Goal: Information Seeking & Learning: Learn about a topic

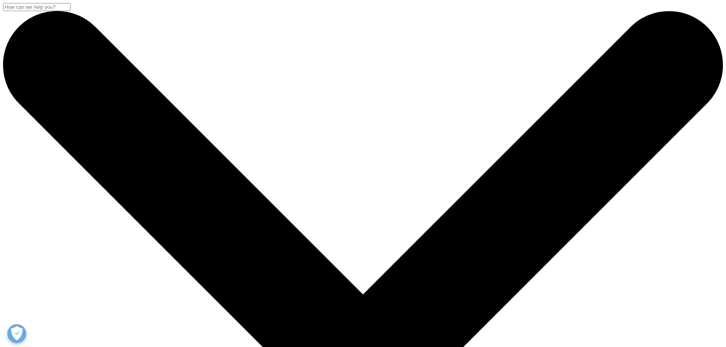
scroll to position [267, 0]
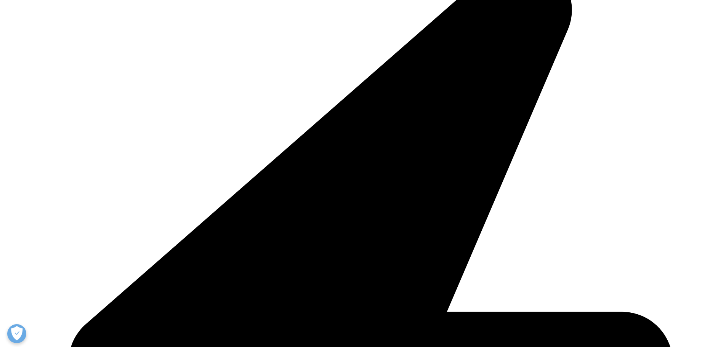
scroll to position [188, 0]
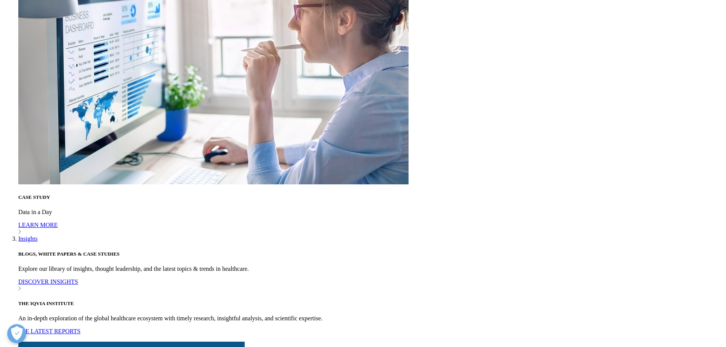
scroll to position [2534, 0]
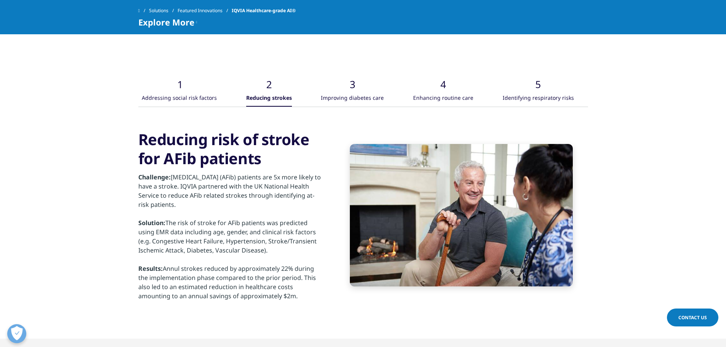
click at [342, 107] on div "Improving diabetes care" at bounding box center [352, 98] width 63 height 16
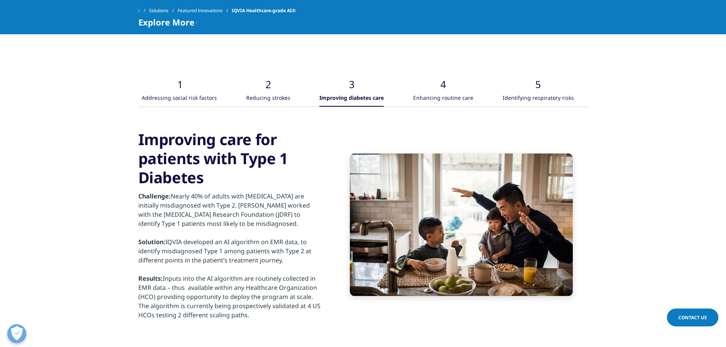
click at [428, 107] on div "Enhancing routine care" at bounding box center [443, 98] width 60 height 16
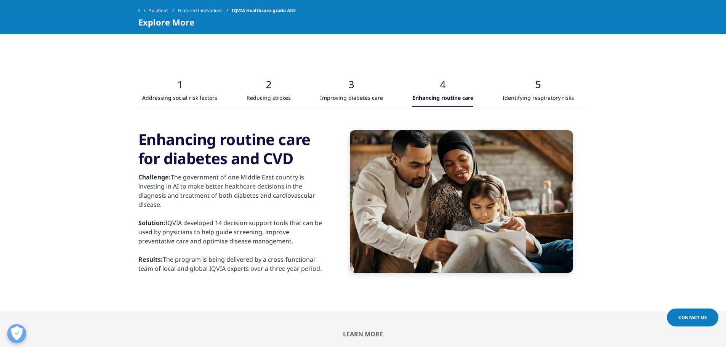
click at [452, 107] on div "Enhancing routine care" at bounding box center [442, 98] width 61 height 16
click at [534, 107] on div "Identifying respiratory risks" at bounding box center [538, 98] width 71 height 16
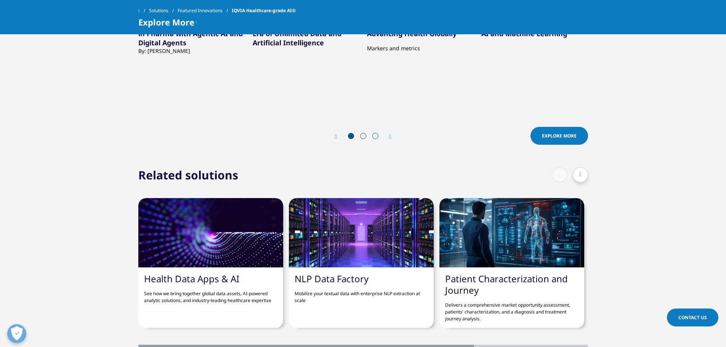
scroll to position [2991, 0]
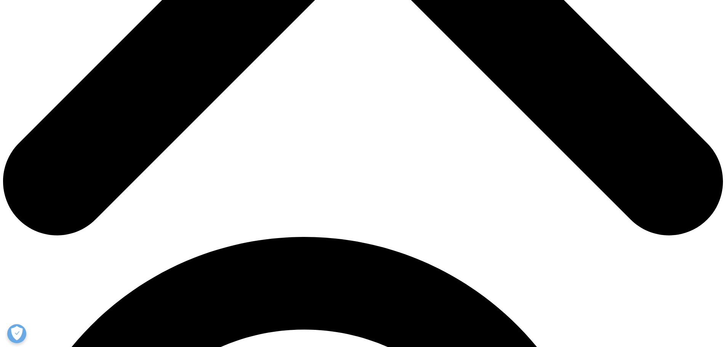
scroll to position [534, 0]
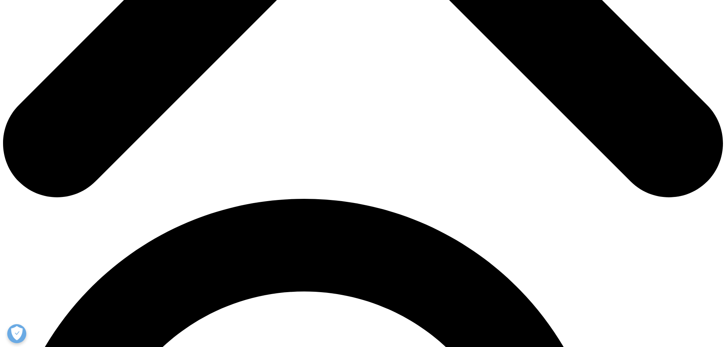
drag, startPoint x: 201, startPoint y: 94, endPoint x: 336, endPoint y: 249, distance: 205.9
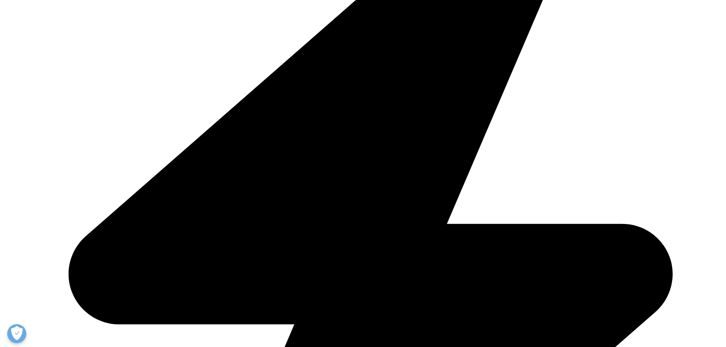
scroll to position [686, 0]
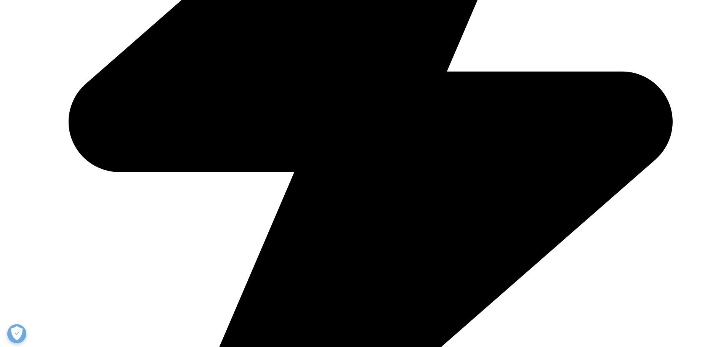
drag, startPoint x: 203, startPoint y: 119, endPoint x: 358, endPoint y: 234, distance: 193.4
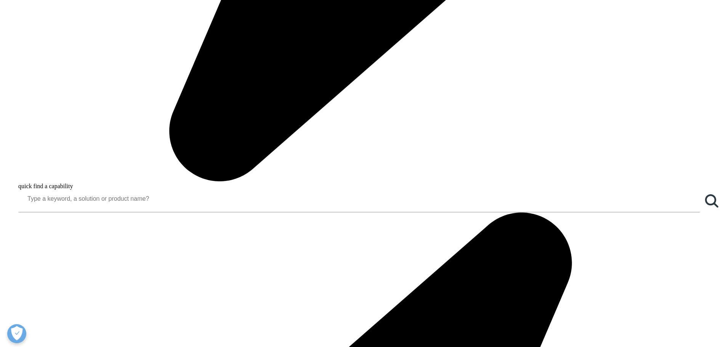
scroll to position [1106, 0]
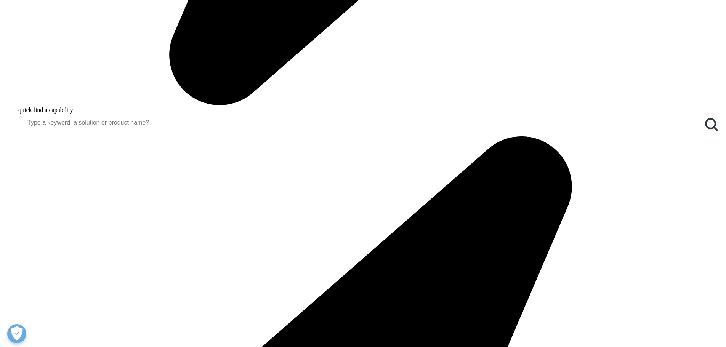
drag, startPoint x: 208, startPoint y: 47, endPoint x: 491, endPoint y: 266, distance: 357.9
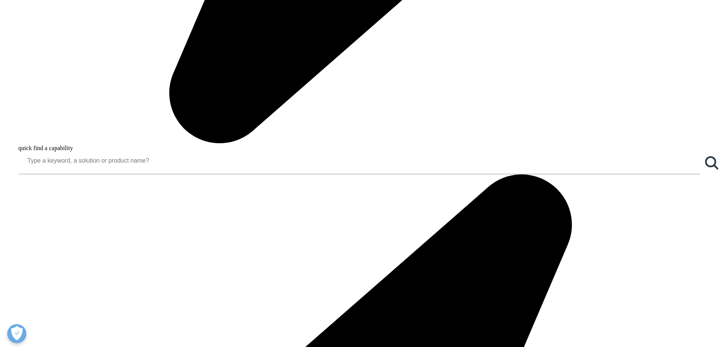
scroll to position [1144, 0]
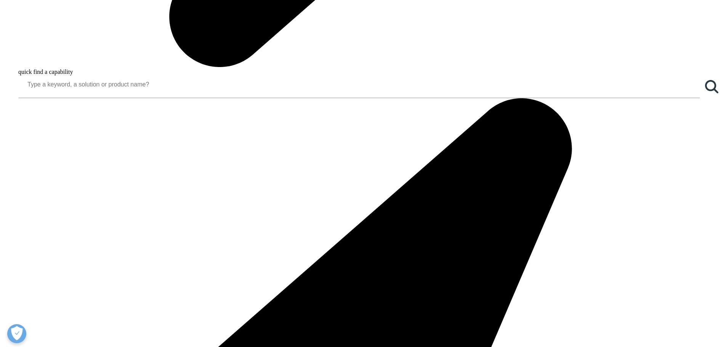
drag, startPoint x: 213, startPoint y: 105, endPoint x: 474, endPoint y: 202, distance: 278.6
drag, startPoint x: 372, startPoint y: 227, endPoint x: 380, endPoint y: 222, distance: 9.1
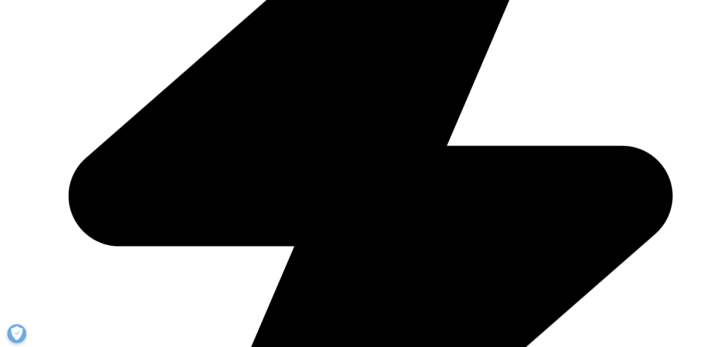
scroll to position [1487, 0]
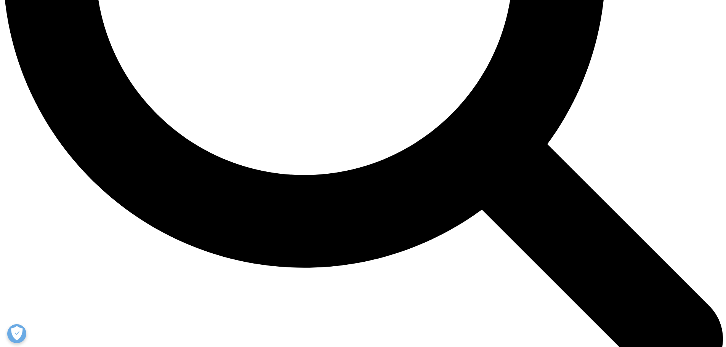
scroll to position [953, 0]
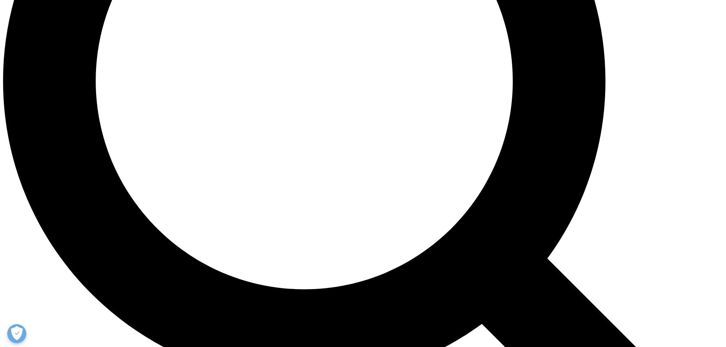
drag, startPoint x: 215, startPoint y: 94, endPoint x: 378, endPoint y: 143, distance: 169.8
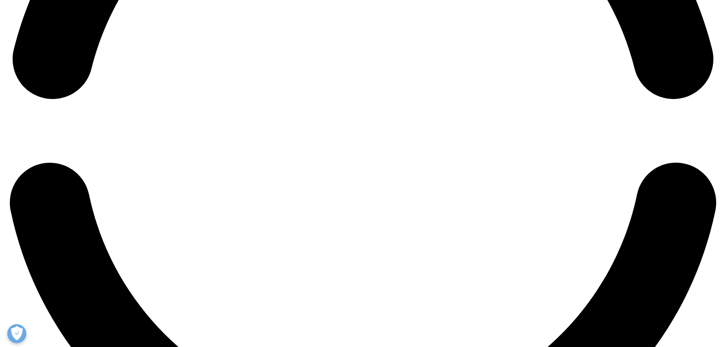
scroll to position [1563, 0]
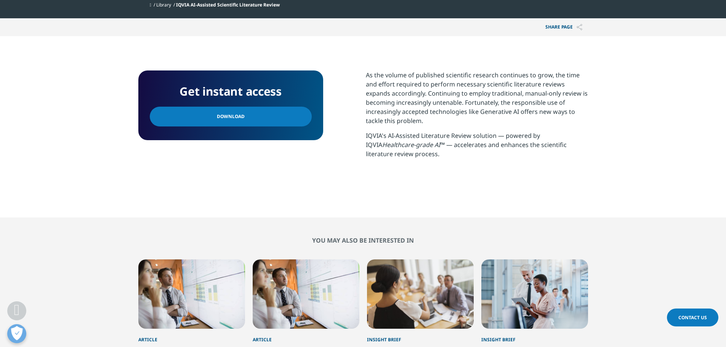
scroll to position [152, 0]
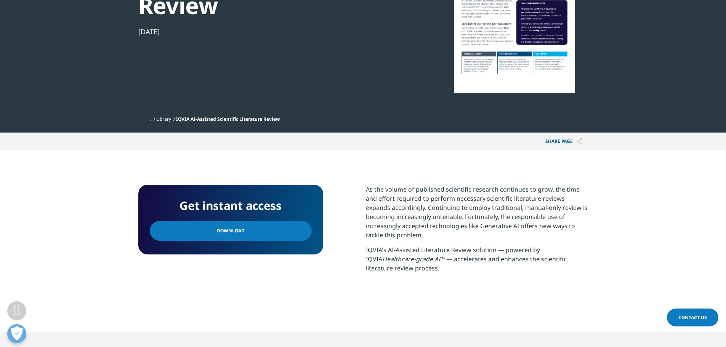
click at [227, 231] on span "Download" at bounding box center [231, 231] width 28 height 8
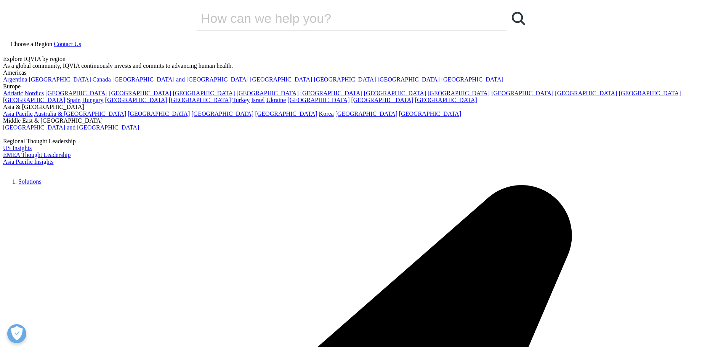
scroll to position [2991, 0]
